Goal: Book appointment/travel/reservation

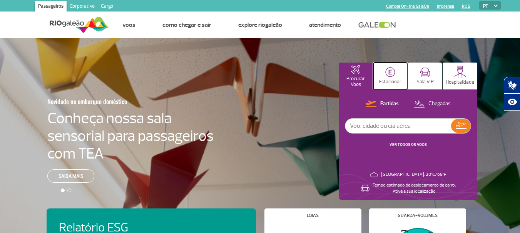
click at [395, 72] on button "Estacionar" at bounding box center [390, 76] width 34 height 27
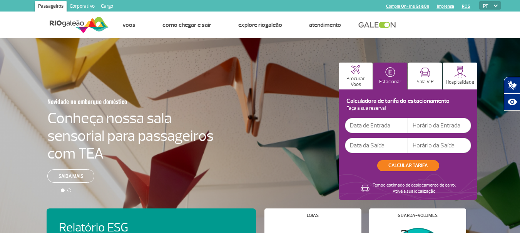
click at [386, 123] on input "text" at bounding box center [376, 125] width 63 height 15
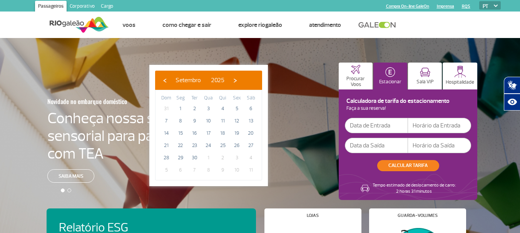
click at [386, 123] on input "text" at bounding box center [376, 125] width 63 height 15
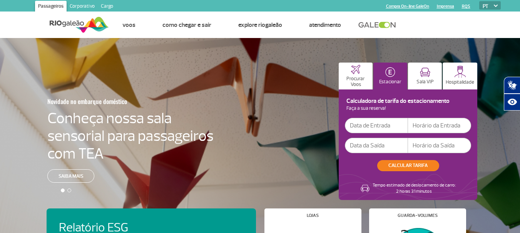
click at [390, 122] on input "text" at bounding box center [376, 125] width 63 height 15
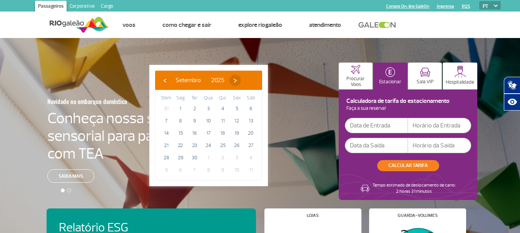
click at [241, 76] on span "›" at bounding box center [235, 81] width 12 height 12
click at [252, 122] on span "11" at bounding box center [251, 121] width 12 height 12
type input "[DATE]"
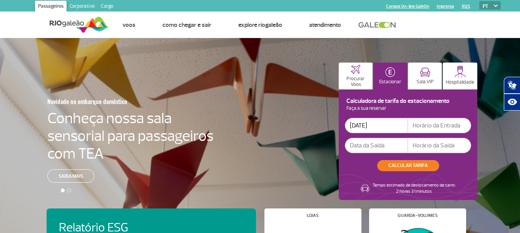
click at [442, 133] on input "text" at bounding box center [439, 125] width 63 height 15
type input "05:00"
click at [374, 145] on input "text" at bounding box center [376, 145] width 63 height 15
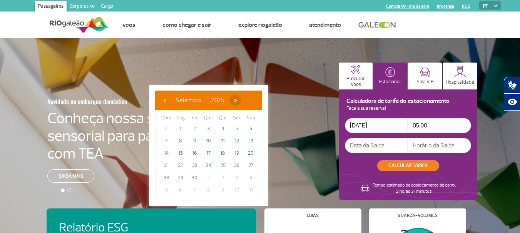
click at [241, 102] on span "›" at bounding box center [235, 101] width 12 height 12
click at [238, 153] on span "17" at bounding box center [236, 153] width 12 height 12
type input "[DATE]"
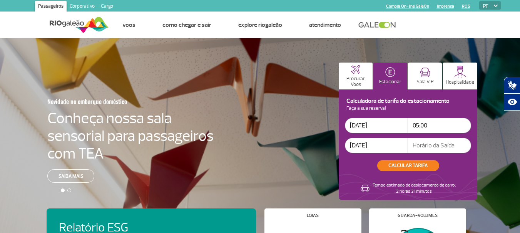
click at [434, 143] on input "text" at bounding box center [439, 145] width 63 height 15
type input "23:00"
click at [424, 168] on button "CALCULAR TARIFA" at bounding box center [408, 165] width 62 height 11
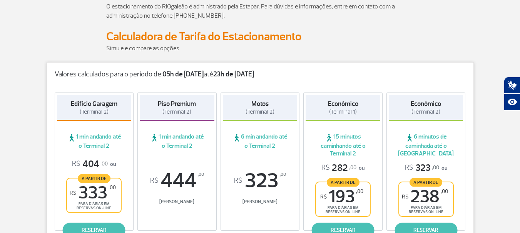
scroll to position [115, 0]
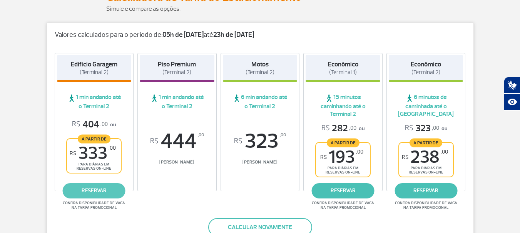
click at [89, 192] on link "reservar" at bounding box center [94, 190] width 63 height 15
click at [112, 191] on link "reservar" at bounding box center [94, 190] width 63 height 15
click at [103, 186] on link "reservar" at bounding box center [94, 190] width 63 height 15
click at [100, 188] on link "reservar" at bounding box center [94, 190] width 63 height 15
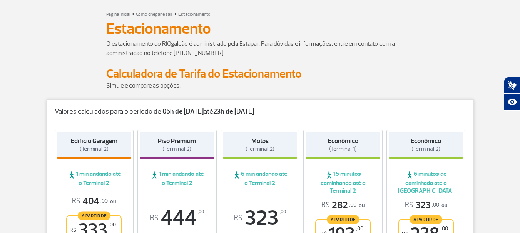
scroll to position [0, 0]
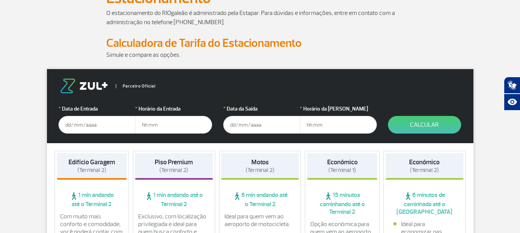
scroll to position [77, 0]
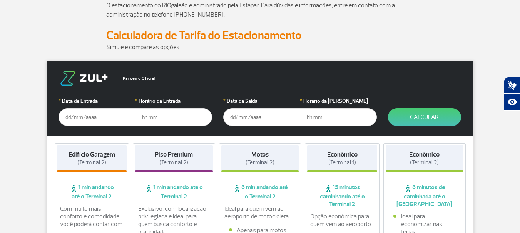
click at [96, 126] on input "text" at bounding box center [96, 117] width 77 height 18
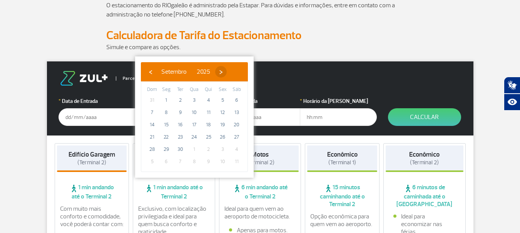
click at [227, 70] on span "›" at bounding box center [221, 72] width 12 height 12
click at [236, 114] on span "11" at bounding box center [236, 113] width 12 height 12
type input "[DATE]"
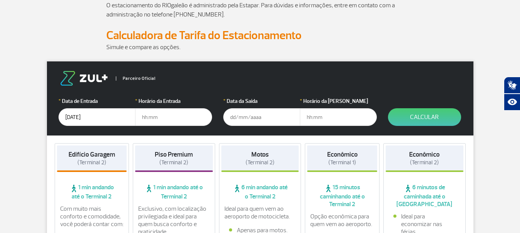
click at [177, 117] on input "text" at bounding box center [173, 117] width 77 height 18
type input "05:00"
click at [235, 118] on input "text" at bounding box center [261, 117] width 77 height 18
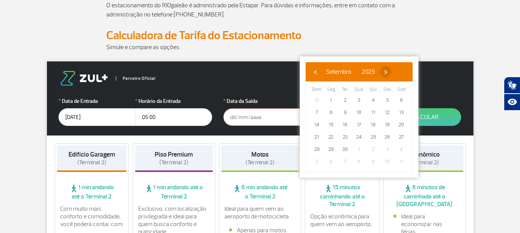
click at [391, 73] on span "›" at bounding box center [386, 72] width 12 height 12
click at [391, 125] on span "17" at bounding box center [387, 125] width 12 height 12
type input "[DATE]"
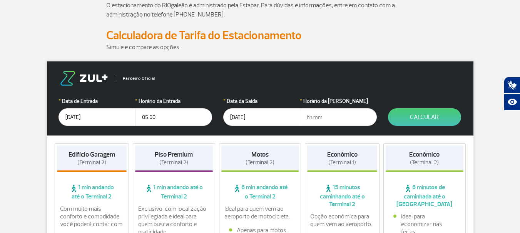
click at [310, 117] on input "text" at bounding box center [338, 117] width 77 height 18
type input "23:00"
drag, startPoint x: 325, startPoint y: 118, endPoint x: 457, endPoint y: 117, distance: 132.0
click at [457, 117] on button "Calcular" at bounding box center [424, 117] width 73 height 18
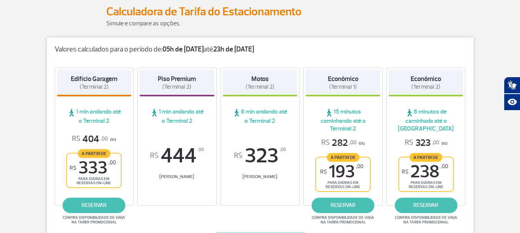
scroll to position [192, 0]
